Goal: Task Accomplishment & Management: Manage account settings

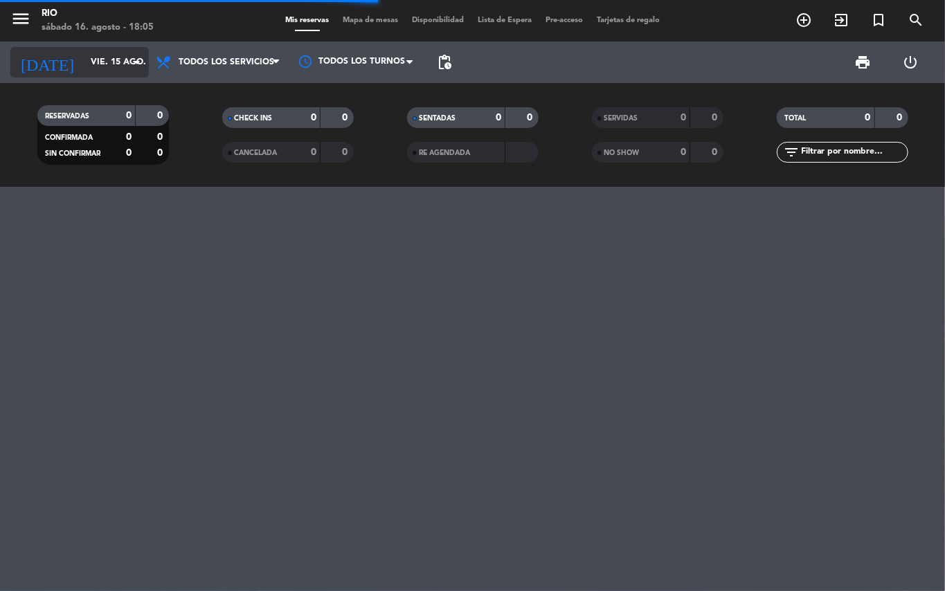
click at [129, 69] on icon "arrow_drop_down" at bounding box center [137, 62] width 17 height 17
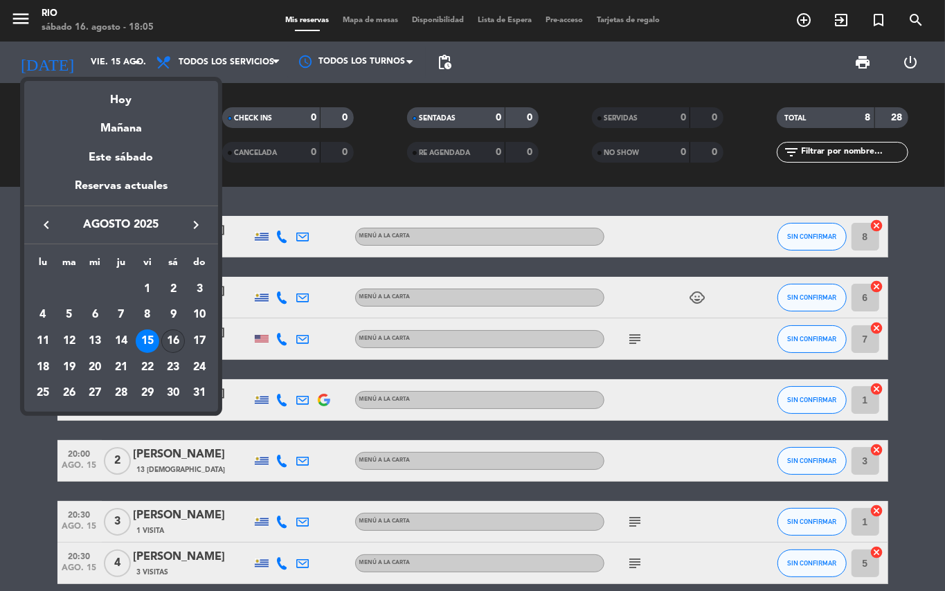
click at [175, 348] on div "16" at bounding box center [173, 342] width 24 height 24
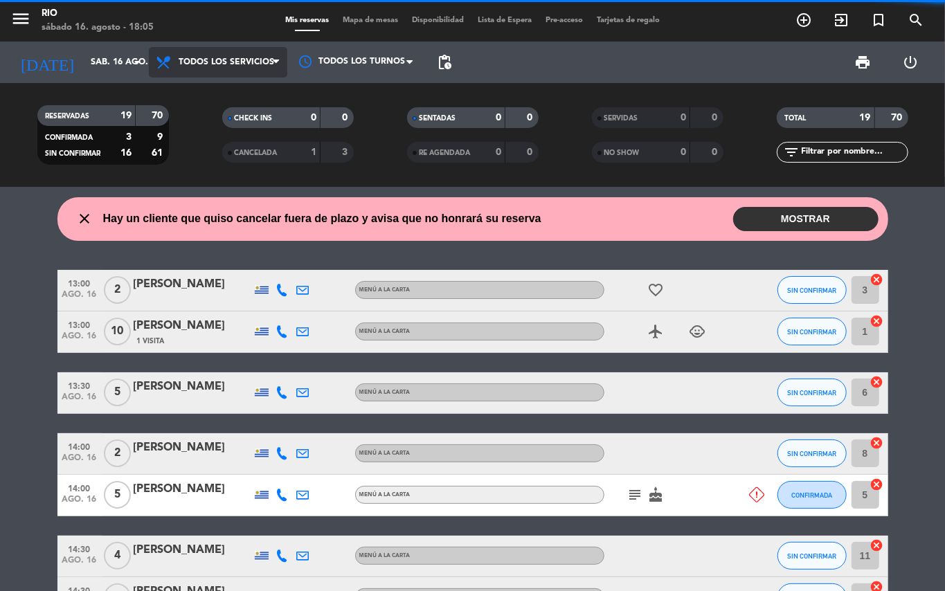
click at [244, 66] on span "Todos los servicios" at bounding box center [227, 62] width 96 height 10
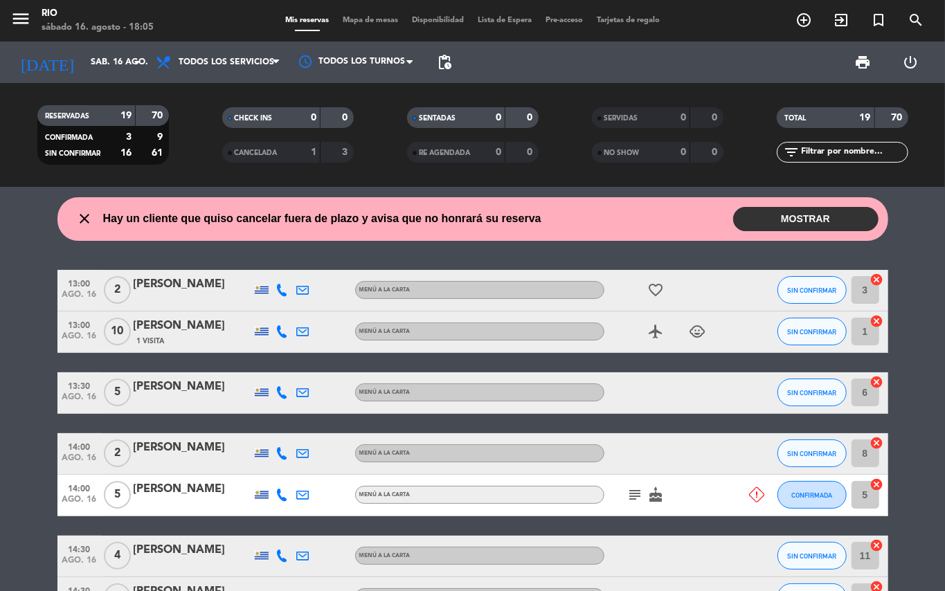
click at [40, 227] on wont-attend-reservations "close Hay un cliente que quiso cancelar fuera de plazo y avisa que no honrará s…" at bounding box center [472, 219] width 945 height 44
click at [247, 75] on span "Todos los servicios" at bounding box center [218, 62] width 139 height 30
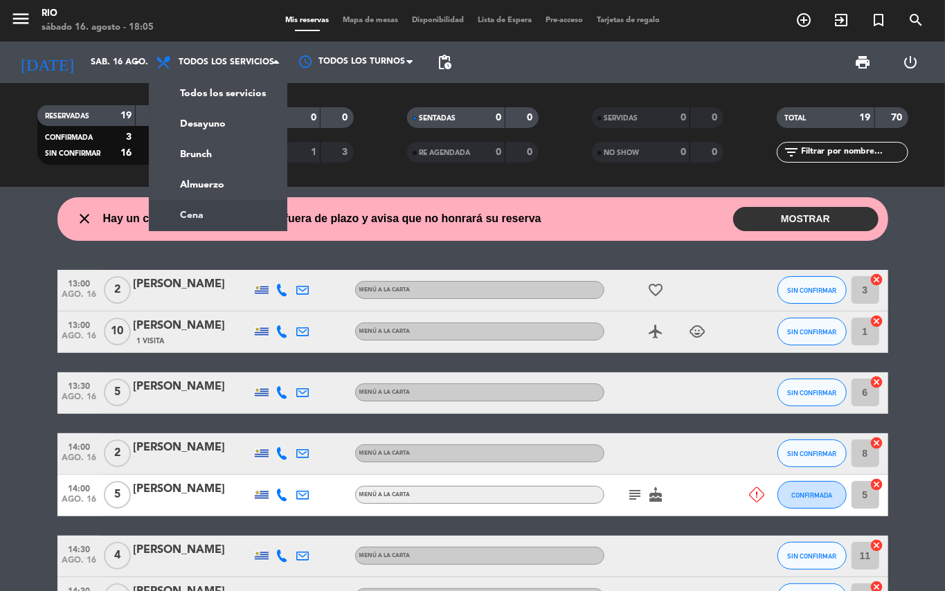
click at [191, 209] on ng-component "menu Rio [DATE] 16. agosto - 18:05 Mis reservas Mapa de mesas Disponibilidad Li…" at bounding box center [472, 295] width 945 height 591
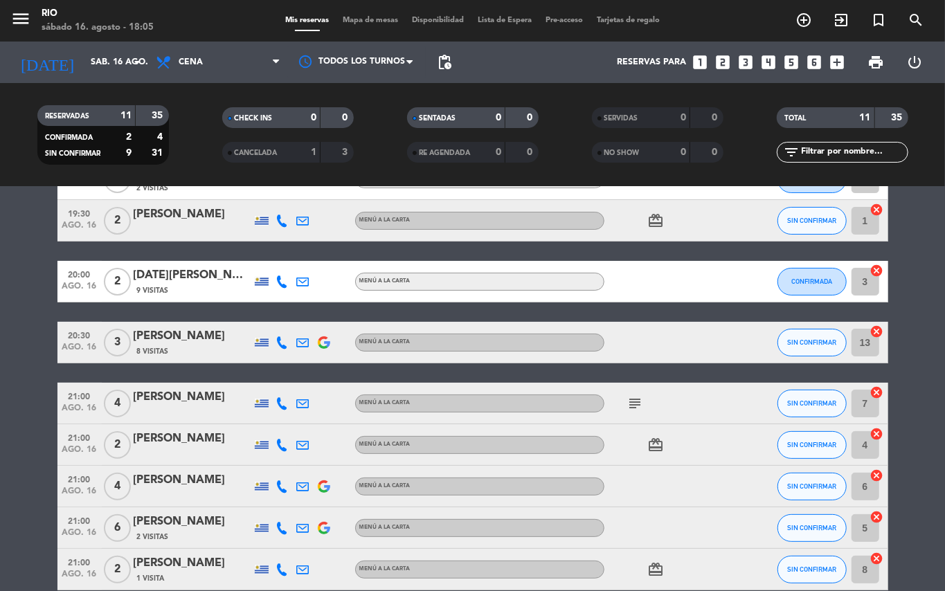
scroll to position [184, 0]
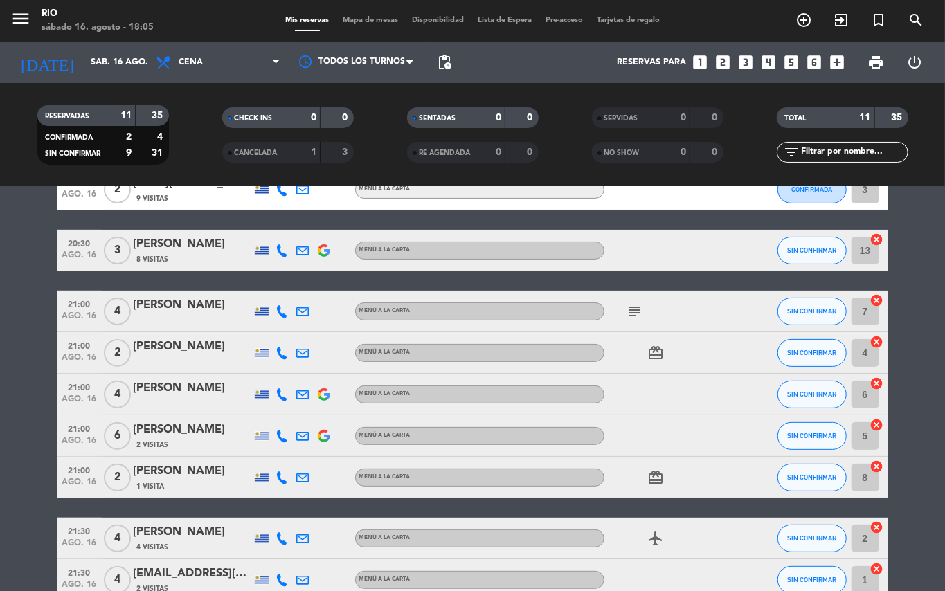
click at [924, 258] on bookings-row "19:30 [DATE] 2 [PERSON_NAME] 2 Visitas MENÚ A LA CARTA airplanemode_active CONF…" at bounding box center [472, 333] width 945 height 535
click at [89, 69] on input "sáb. 16 ago." at bounding box center [142, 63] width 117 height 24
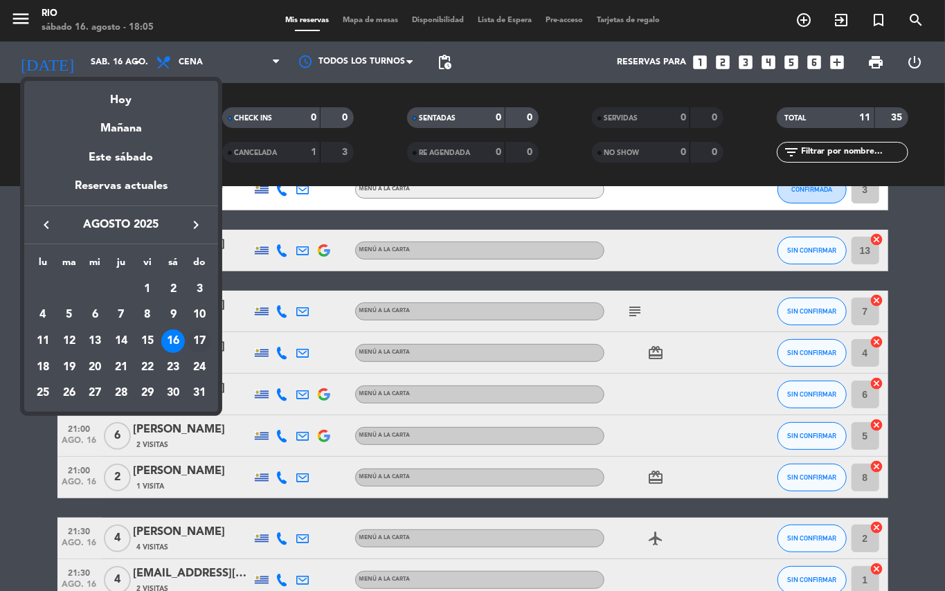
click at [198, 341] on div "17" at bounding box center [200, 342] width 24 height 24
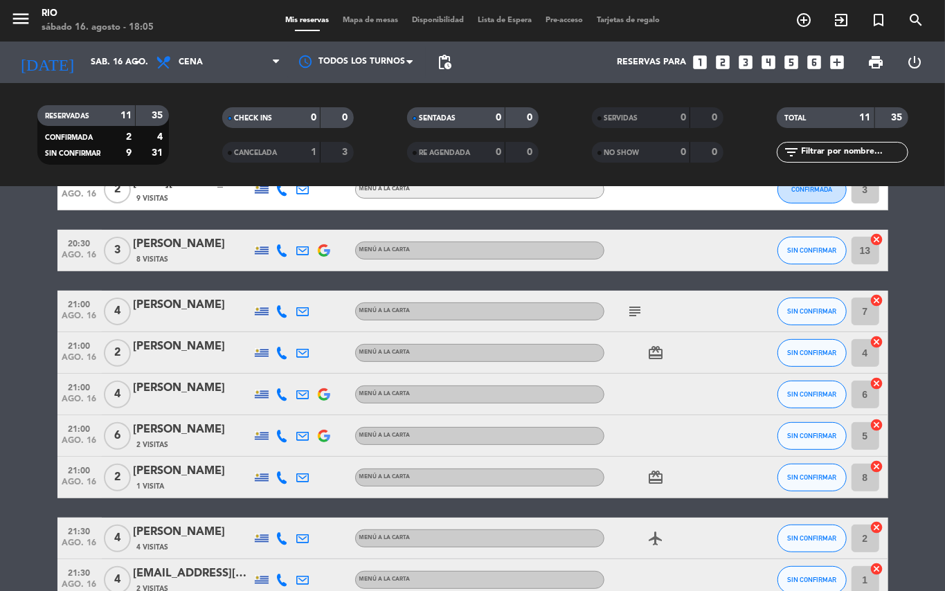
type input "dom. 17 ago."
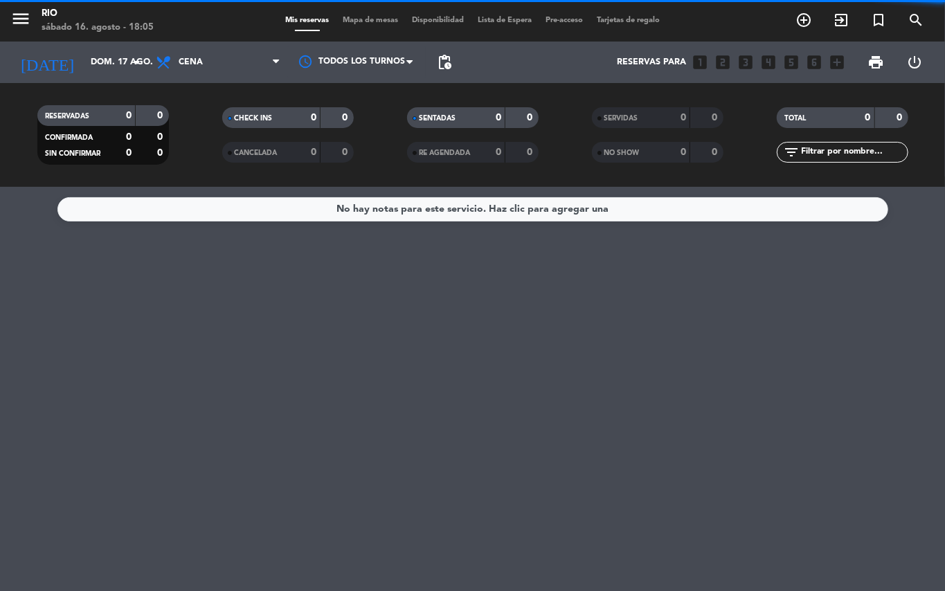
scroll to position [0, 0]
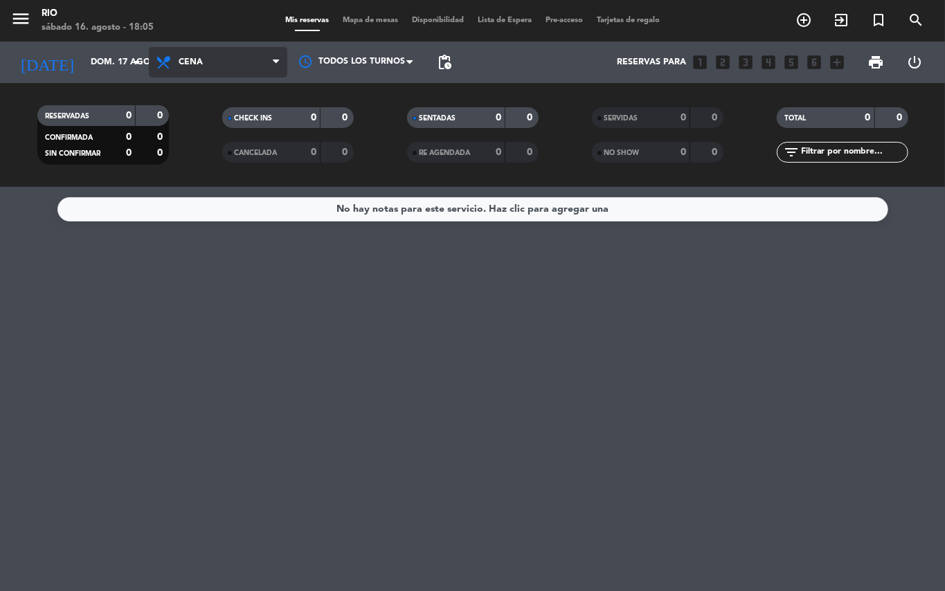
click at [219, 72] on span "Cena" at bounding box center [218, 62] width 139 height 30
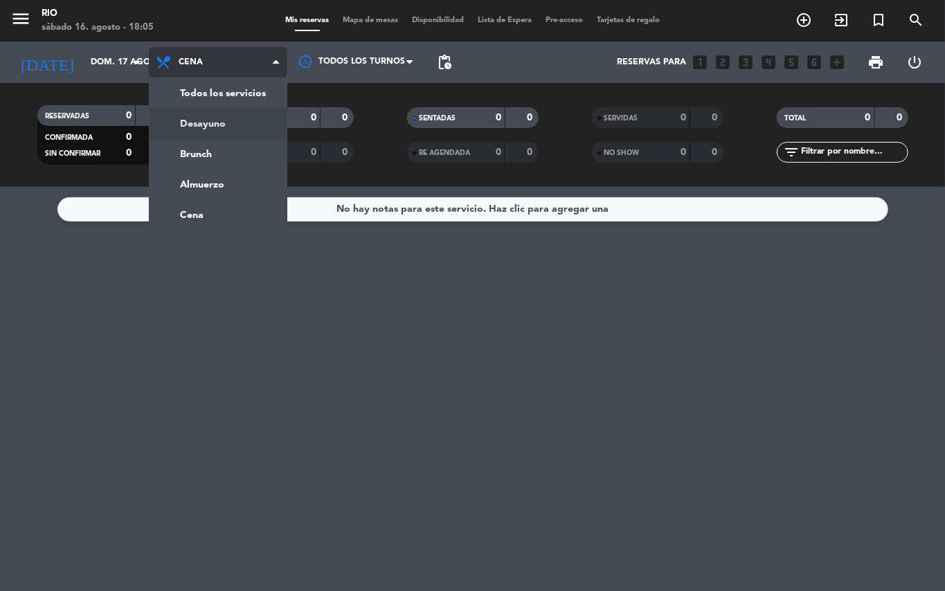
click at [216, 81] on div "Todos los servicios Desayuno Brunch Almuerzo Cena Cena Todos los servicios Desa…" at bounding box center [218, 63] width 139 height 42
